Goal: Ask a question

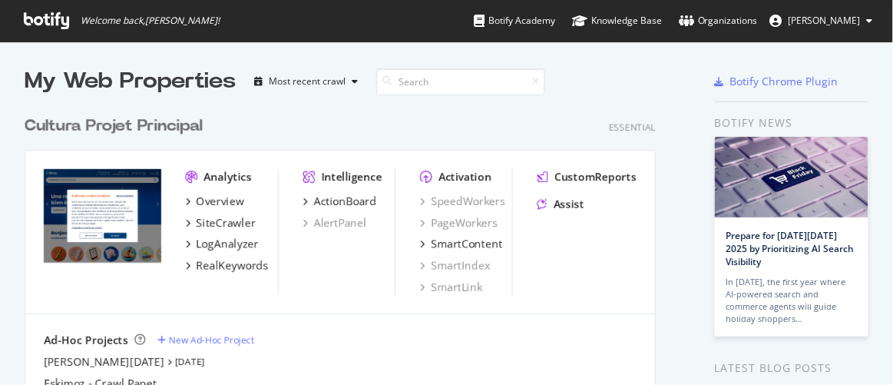
scroll to position [374, 871]
click at [216, 202] on div "Overview" at bounding box center [221, 200] width 48 height 15
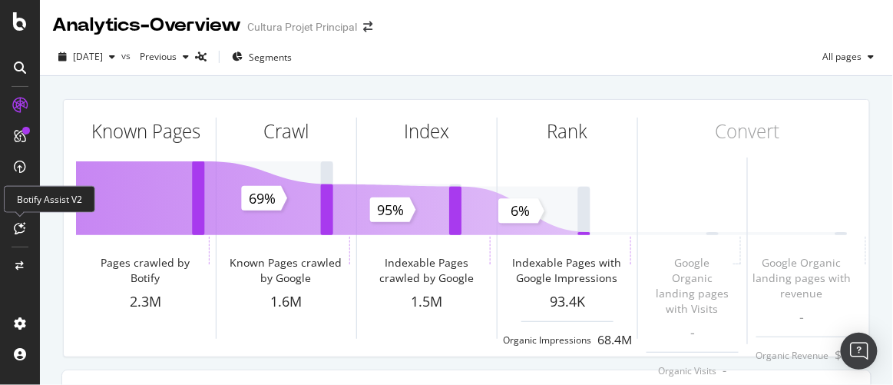
click at [19, 228] on icon at bounding box center [21, 228] width 12 height 12
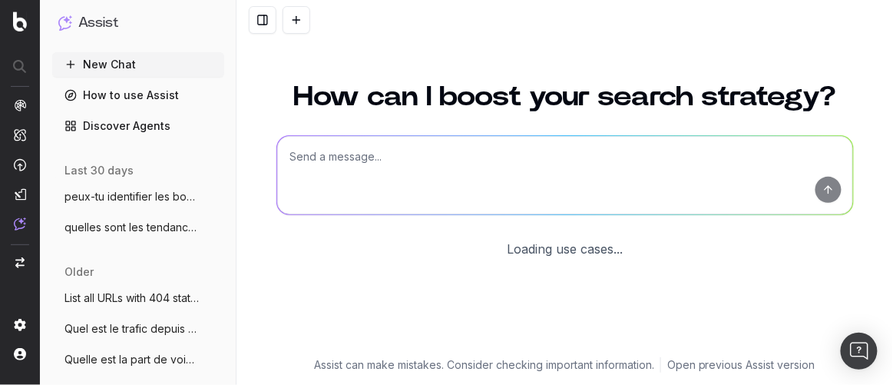
scroll to position [197, 0]
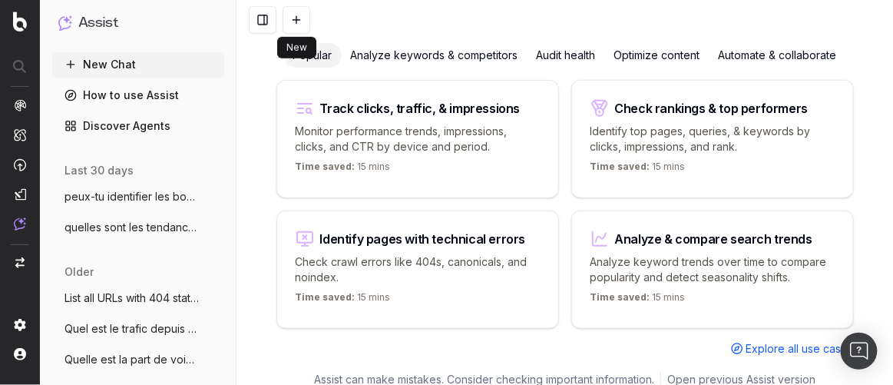
click at [298, 21] on button at bounding box center [297, 20] width 28 height 28
click at [297, 25] on button at bounding box center [297, 20] width 28 height 28
click at [376, 372] on p "Assist can make mistakes. Consider checking important information." at bounding box center [484, 379] width 340 height 15
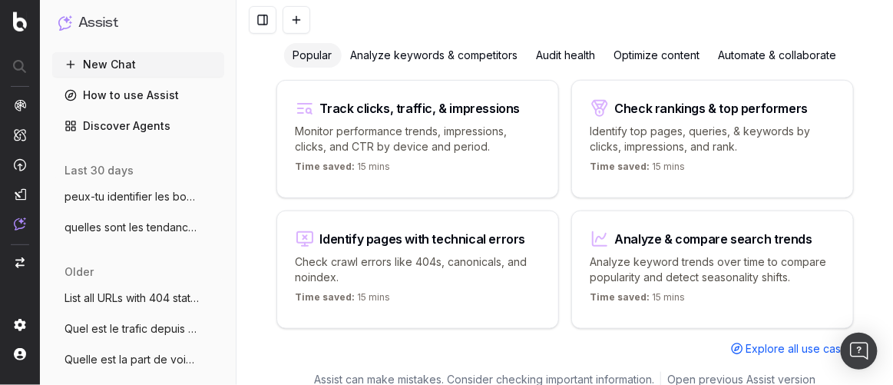
click at [108, 55] on button "New Chat" at bounding box center [138, 64] width 172 height 25
click at [110, 68] on button "New Chat" at bounding box center [138, 64] width 172 height 25
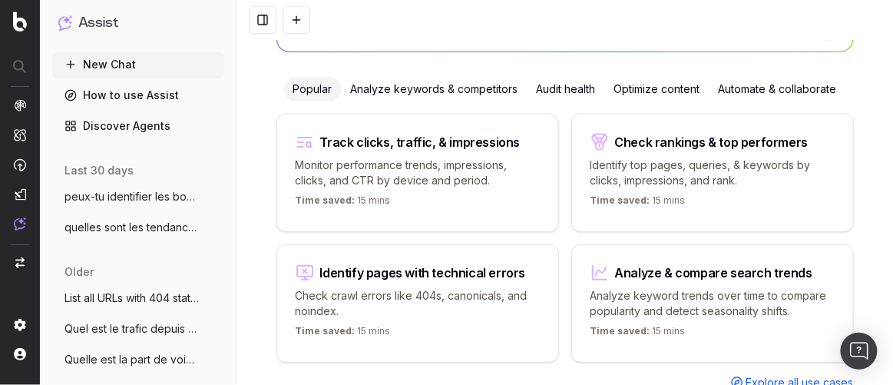
scroll to position [0, 0]
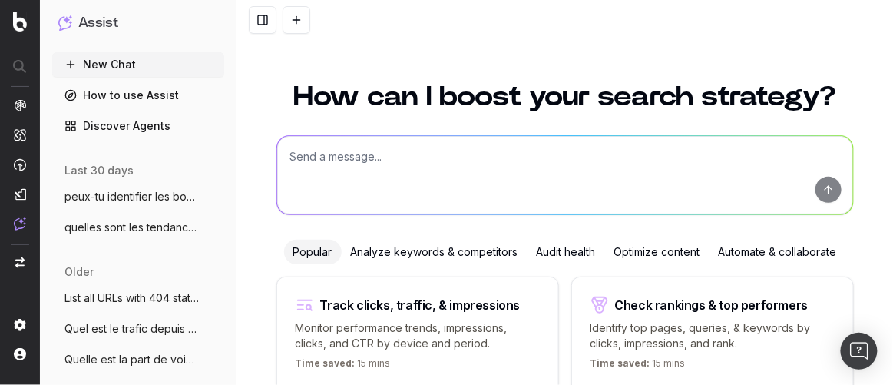
click at [358, 157] on textarea at bounding box center [565, 175] width 576 height 78
type textarea "extraire les PPA sur "imprimante sublimation""
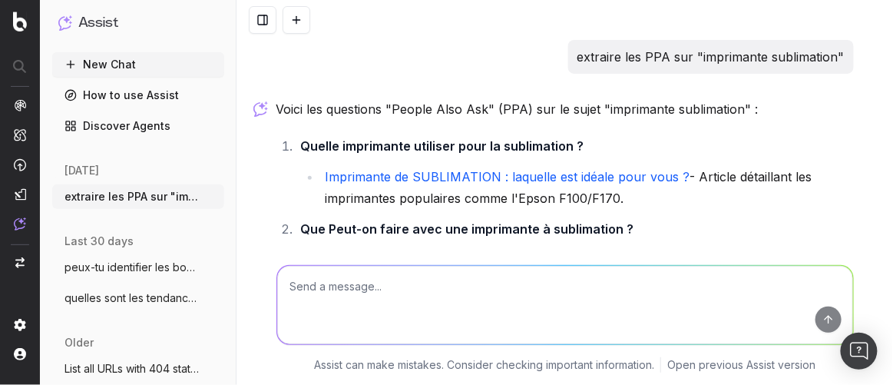
click at [417, 286] on textarea at bounding box center [565, 305] width 576 height 78
